Goal: Book appointment/travel/reservation

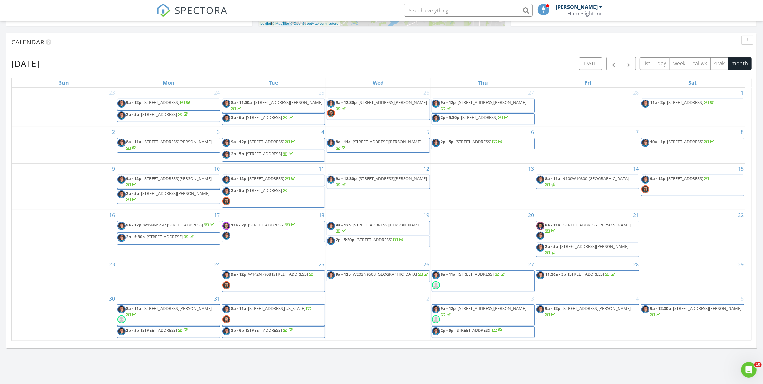
scroll to position [598, 776]
click at [591, 60] on button "[DATE]" at bounding box center [591, 63] width 24 height 13
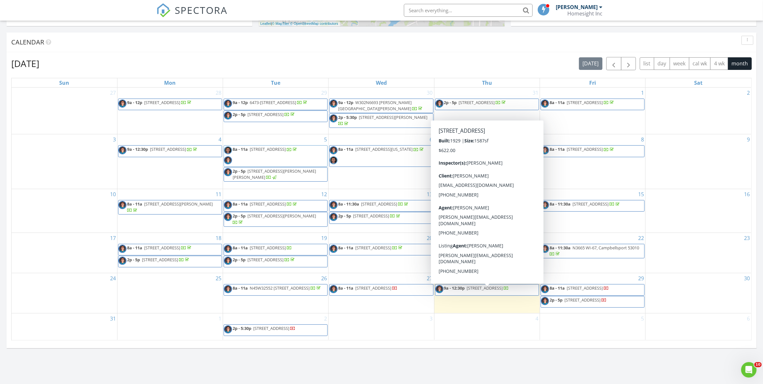
click at [498, 295] on span "9a - 12:30p 3859 S Whitnall Ave, Milwaukee 53207" at bounding box center [473, 290] width 74 height 10
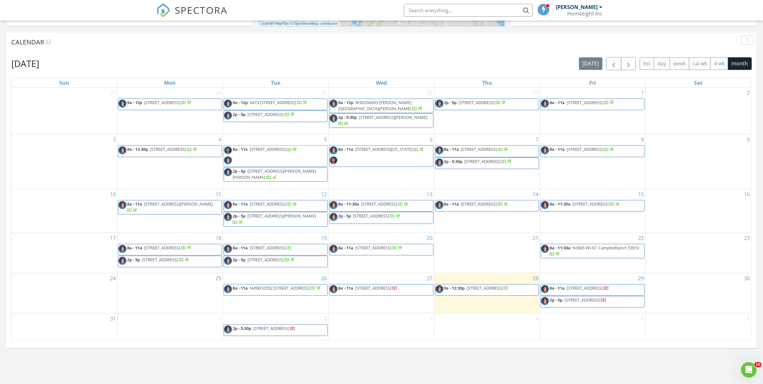
click at [369, 291] on span "[STREET_ADDRESS]" at bounding box center [373, 288] width 36 height 6
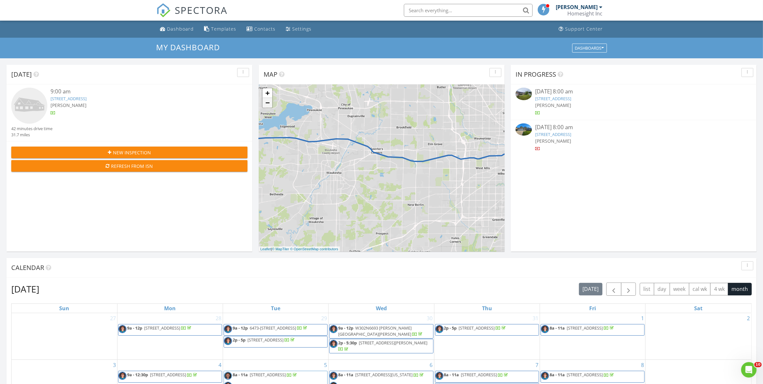
click at [268, 101] on link "−" at bounding box center [268, 103] width 10 height 10
